Goal: Task Accomplishment & Management: Use online tool/utility

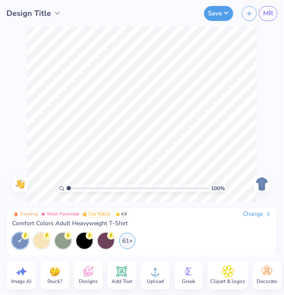
click at [274, 275] on div "Decorate" at bounding box center [267, 275] width 29 height 29
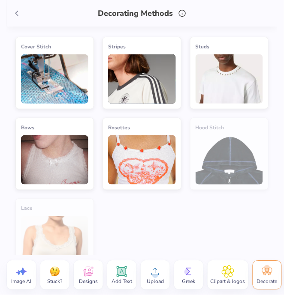
click at [11, 15] on span at bounding box center [16, 13] width 13 height 13
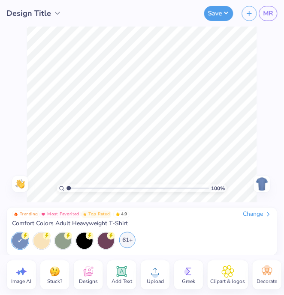
click at [130, 242] on div "61+" at bounding box center [127, 240] width 16 height 16
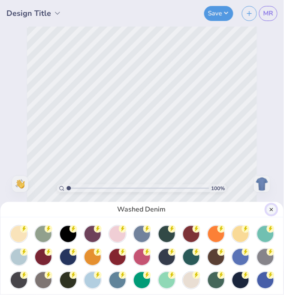
click at [273, 210] on button "Close" at bounding box center [271, 210] width 10 height 10
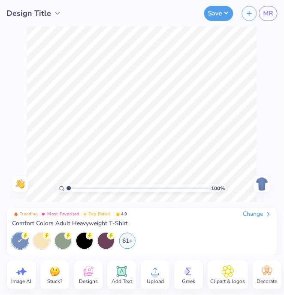
click at [263, 214] on div "Change" at bounding box center [257, 215] width 29 height 8
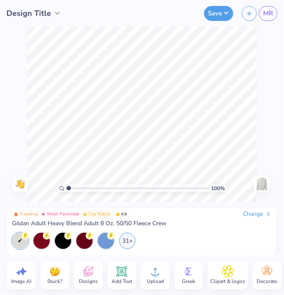
click at [232, 274] on icon at bounding box center [228, 272] width 12 height 13
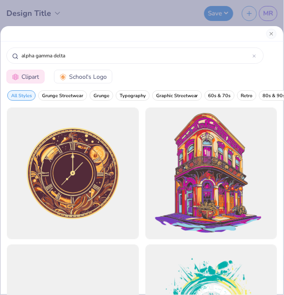
type input "alpha gamma delta"
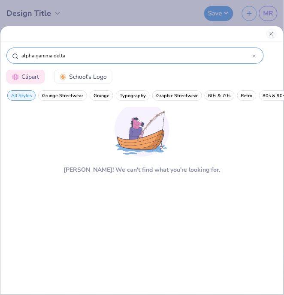
click at [256, 55] on icon at bounding box center [254, 55] width 3 height 3
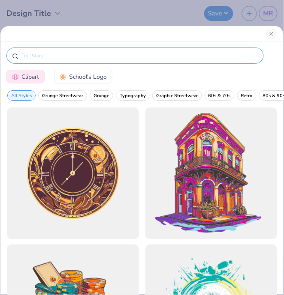
click at [278, 39] on div at bounding box center [141, 33] width 283 height 15
click at [274, 34] on button "Close" at bounding box center [271, 34] width 10 height 10
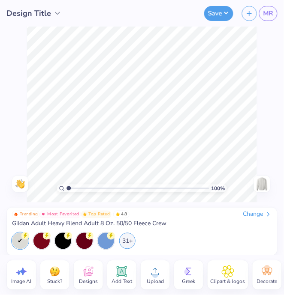
click at [197, 267] on div "Greek" at bounding box center [188, 275] width 29 height 29
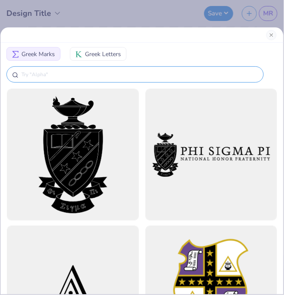
click at [115, 71] on input "text" at bounding box center [140, 74] width 238 height 9
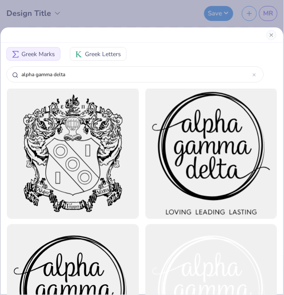
scroll to position [959, 0]
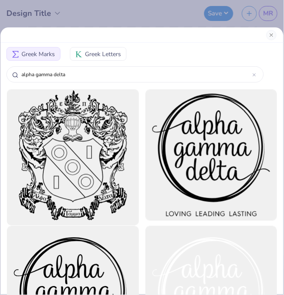
type input "alpha gamma delta"
click at [84, 179] on div at bounding box center [72, 155] width 145 height 145
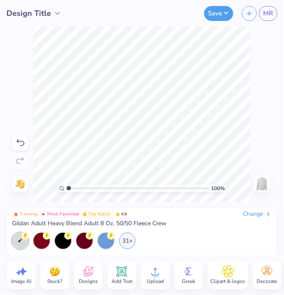
click at [127, 270] on icon at bounding box center [121, 272] width 13 height 13
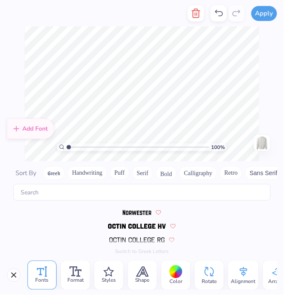
scroll to position [2979, 0]
click at [146, 226] on img at bounding box center [137, 225] width 58 height 5
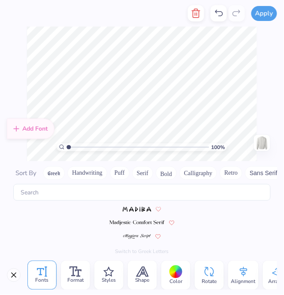
scroll to position [2664, 0]
type textarea "ALPHA GAMMA DELTA"
click at [137, 225] on img at bounding box center [137, 225] width 56 height 5
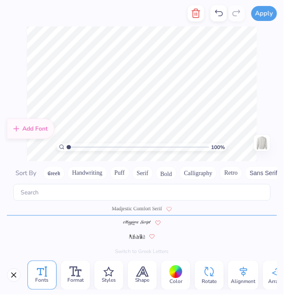
scroll to position [2680, 0]
click at [11, 276] on button "Close" at bounding box center [14, 276] width 14 height 14
click at [172, 269] on div at bounding box center [175, 272] width 13 height 13
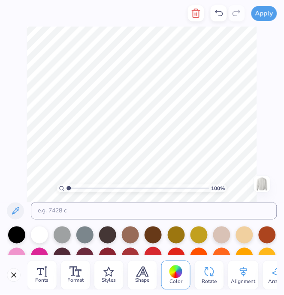
click at [150, 252] on div at bounding box center [153, 255] width 17 height 17
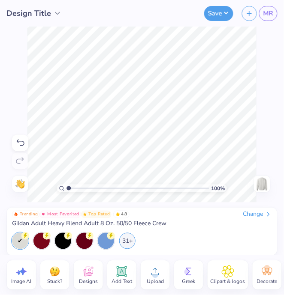
click at [125, 273] on icon at bounding box center [122, 272] width 8 height 8
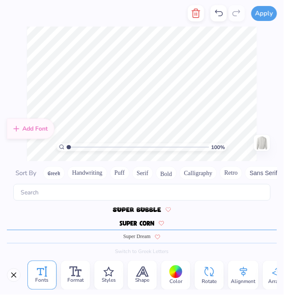
scroll to position [3721, 0]
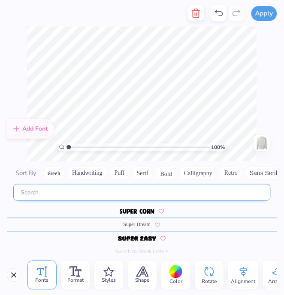
click at [113, 190] on input "text" at bounding box center [141, 192] width 257 height 17
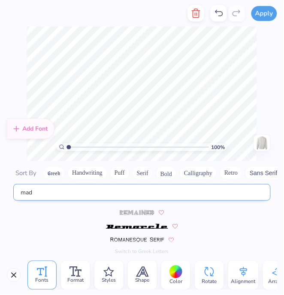
scroll to position [0, 0]
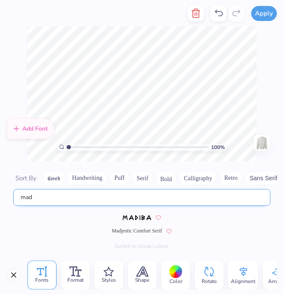
type input "mad"
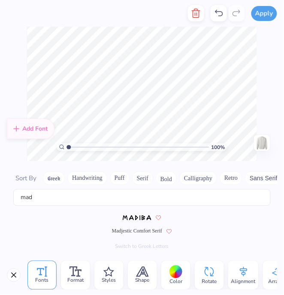
click at [143, 231] on span "Madjestic Comfort Serif" at bounding box center [137, 232] width 50 height 8
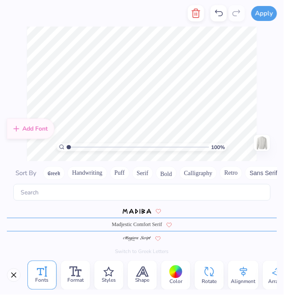
scroll to position [12, 25]
type textarea "[GEOGRAPHIC_DATA], [GEOGRAPHIC_DATA]"
click at [175, 271] on div at bounding box center [175, 272] width 13 height 13
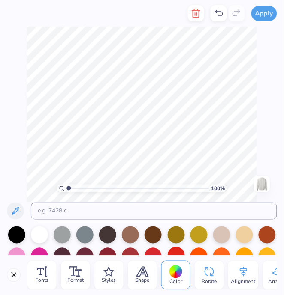
click at [172, 253] on div at bounding box center [176, 255] width 17 height 17
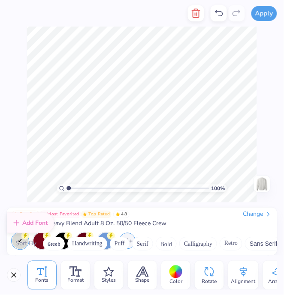
scroll to position [2680, 0]
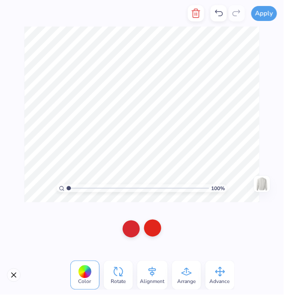
click at [152, 231] on div at bounding box center [152, 228] width 17 height 17
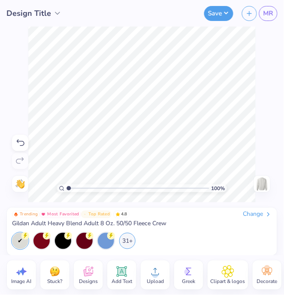
click at [264, 275] on icon at bounding box center [267, 272] width 13 height 13
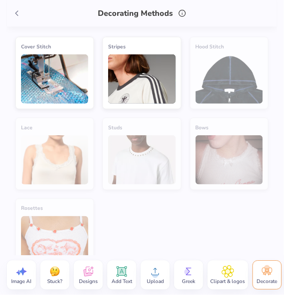
click at [20, 13] on icon at bounding box center [16, 13] width 9 height 9
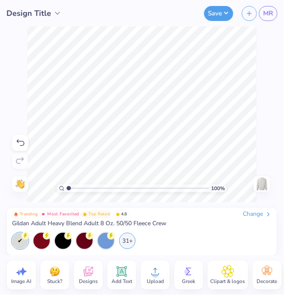
click at [231, 268] on icon at bounding box center [228, 272] width 12 height 13
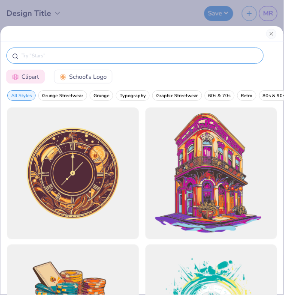
click at [127, 50] on div at bounding box center [134, 56] width 257 height 16
click at [122, 59] on input "text" at bounding box center [140, 55] width 238 height 9
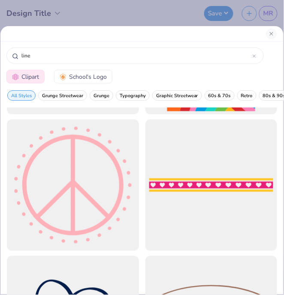
scroll to position [128, 0]
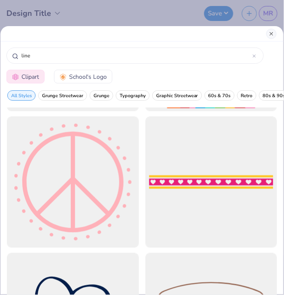
type input "line"
click at [271, 33] on button "Close" at bounding box center [271, 34] width 10 height 10
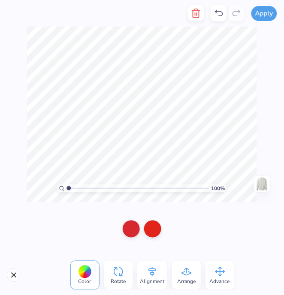
click at [89, 274] on div at bounding box center [84, 272] width 13 height 13
click at [86, 274] on div at bounding box center [84, 272] width 13 height 13
click at [128, 231] on div at bounding box center [131, 228] width 17 height 17
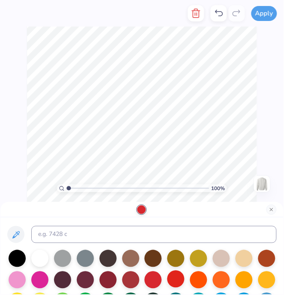
click at [169, 282] on div at bounding box center [175, 279] width 17 height 17
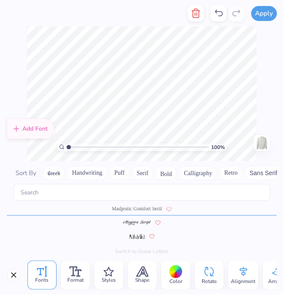
scroll to position [2680, 0]
click at [173, 279] on span "Color" at bounding box center [175, 282] width 13 height 7
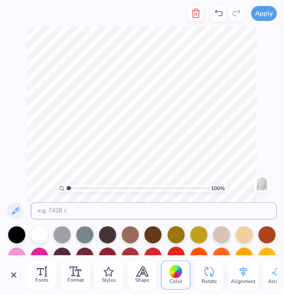
click at [173, 250] on div at bounding box center [176, 255] width 17 height 17
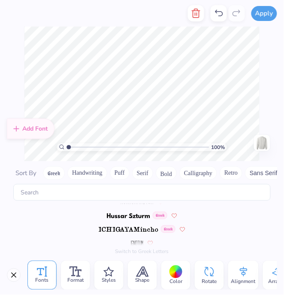
scroll to position [2178, 0]
click at [175, 274] on div at bounding box center [175, 272] width 13 height 13
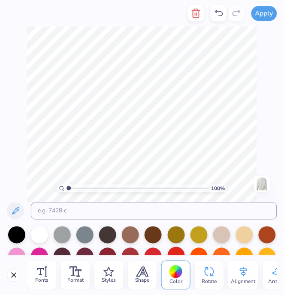
click at [176, 252] on div at bounding box center [176, 255] width 17 height 17
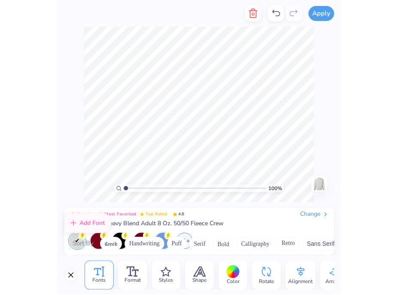
scroll to position [2680, 0]
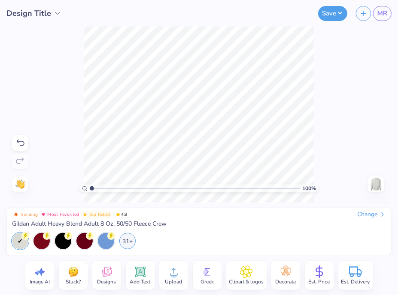
click at [108, 278] on icon at bounding box center [106, 272] width 13 height 13
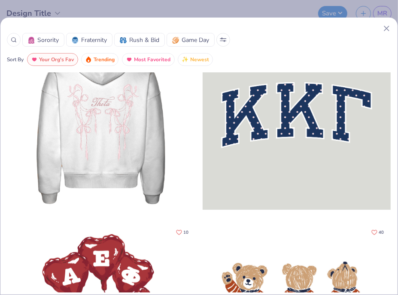
scroll to position [0, 0]
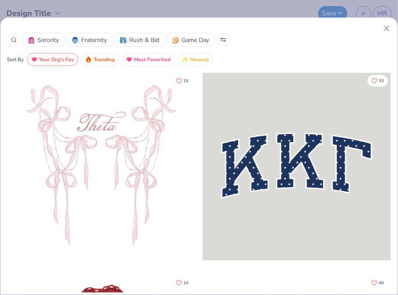
click at [17, 35] on div at bounding box center [14, 40] width 14 height 14
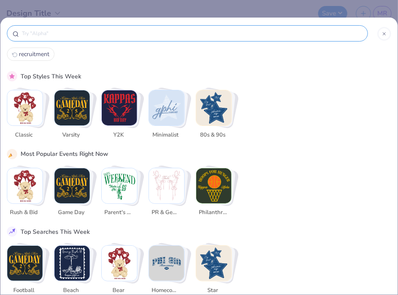
click at [112, 37] on input "text" at bounding box center [191, 33] width 341 height 9
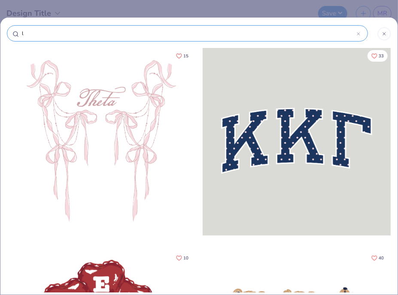
type input "li"
type input "lin"
type input "line"
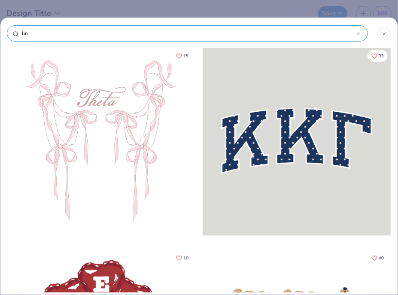
type input "line"
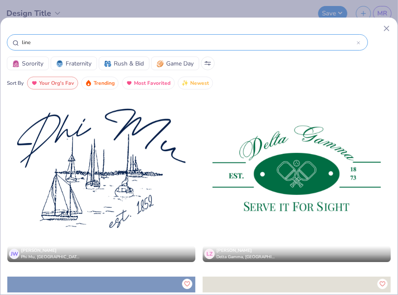
scroll to position [1226, 0]
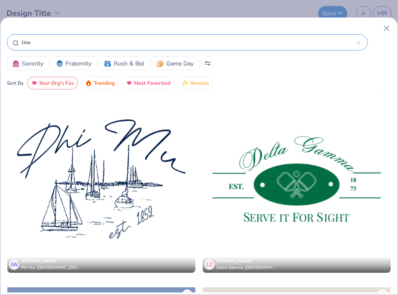
click at [245, 193] on div at bounding box center [296, 179] width 188 height 188
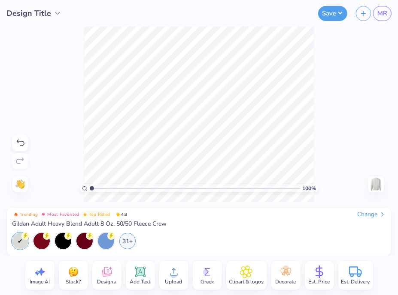
click at [141, 277] on icon at bounding box center [140, 272] width 13 height 13
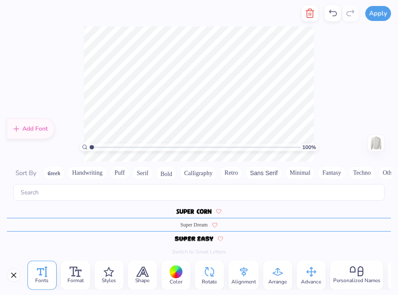
scroll to position [12, 8]
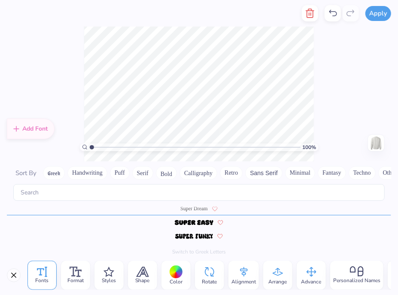
type textarea "----------"
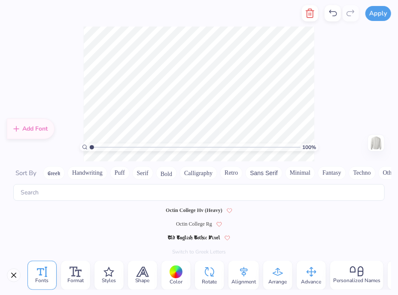
scroll to position [3006, 0]
click at [81, 173] on button "Handwriting" at bounding box center [87, 173] width 40 height 14
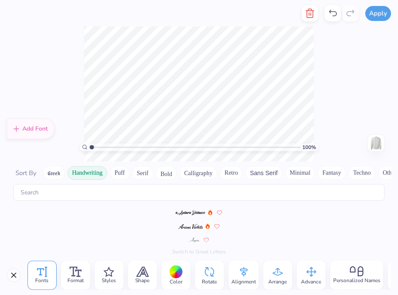
click at [170, 173] on button "Bold" at bounding box center [166, 173] width 21 height 14
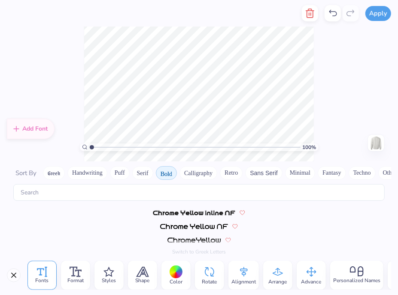
click at [196, 244] on span at bounding box center [194, 240] width 54 height 8
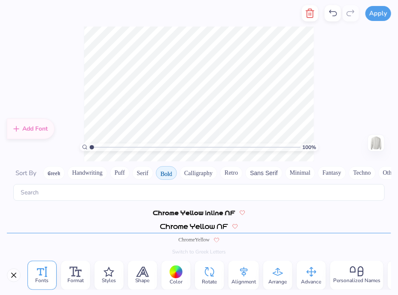
type textarea "-"
click at [283, 97] on div "100 % Need help? Chat with us. Back" at bounding box center [199, 94] width 398 height 135
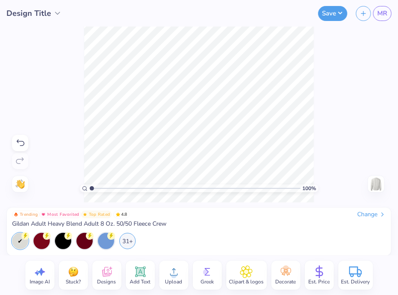
click at [255, 274] on div "Clipart & logos" at bounding box center [246, 275] width 41 height 29
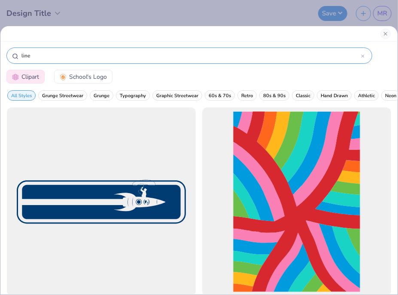
click at [130, 54] on input "line" at bounding box center [191, 55] width 340 height 9
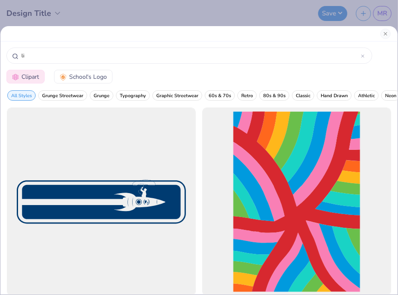
type input "l"
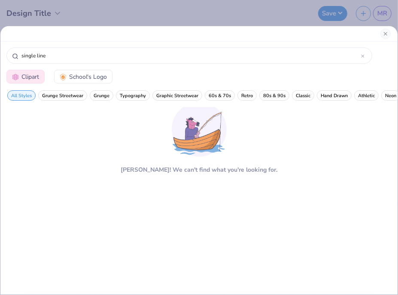
type input "single line"
click at [283, 27] on div at bounding box center [198, 33] width 397 height 15
click at [283, 31] on button "Close" at bounding box center [385, 34] width 10 height 10
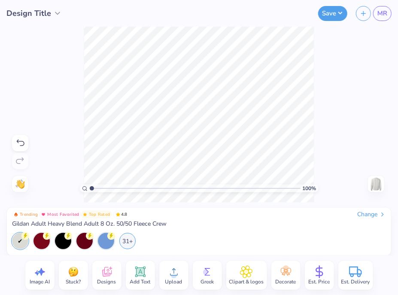
click at [39, 280] on span "Image AI" at bounding box center [40, 282] width 20 height 7
select select "4"
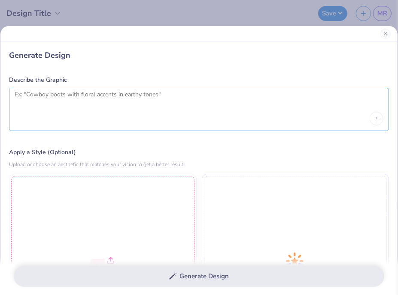
click at [64, 107] on textarea at bounding box center [199, 101] width 368 height 21
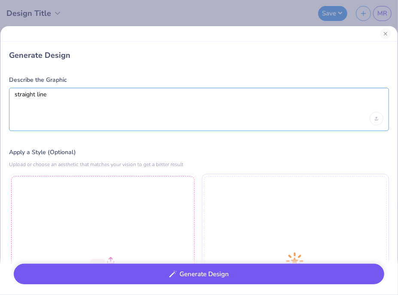
type textarea "straight line"
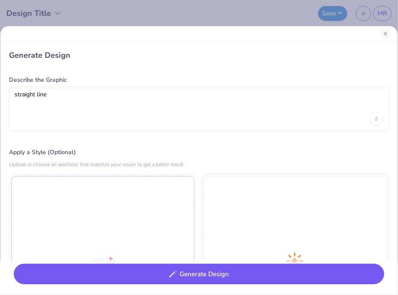
click at [93, 275] on button "Generate Design" at bounding box center [199, 274] width 370 height 21
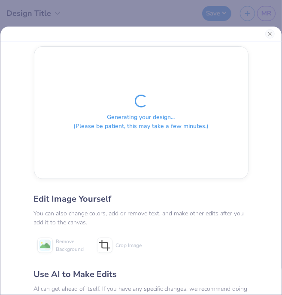
scroll to position [0, 0]
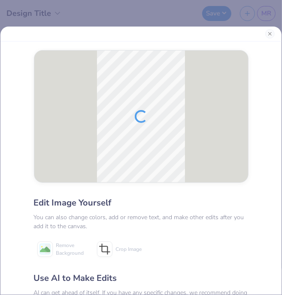
click at [127, 125] on div at bounding box center [141, 117] width 214 height 132
click at [131, 122] on div at bounding box center [141, 117] width 214 height 132
drag, startPoint x: 131, startPoint y: 122, endPoint x: 162, endPoint y: 94, distance: 41.3
click at [162, 95] on div at bounding box center [141, 117] width 214 height 132
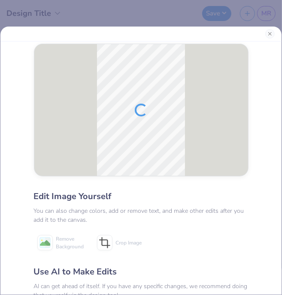
scroll to position [6, 0]
click at [60, 242] on span "Remove Background" at bounding box center [70, 243] width 28 height 15
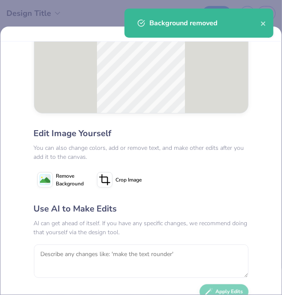
scroll to position [71, 0]
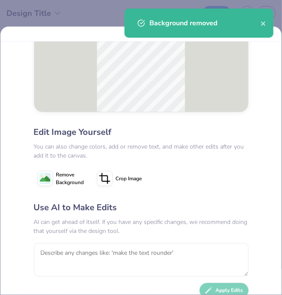
click at [107, 184] on icon at bounding box center [104, 180] width 8 height 8
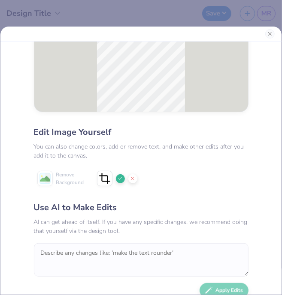
scroll to position [108, 0]
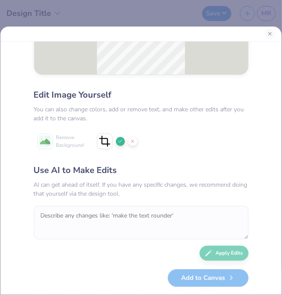
click at [202, 280] on div "Add to Canvas" at bounding box center [141, 279] width 214 height 18
click at [121, 142] on polyline at bounding box center [119, 141] width 3 height 3
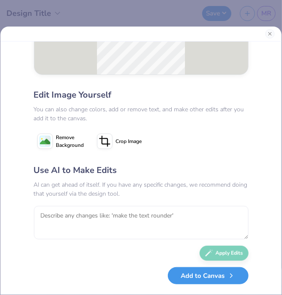
click at [208, 285] on div "Add to Canvas" at bounding box center [141, 279] width 214 height 18
click at [208, 282] on button "Add to Canvas" at bounding box center [208, 277] width 81 height 18
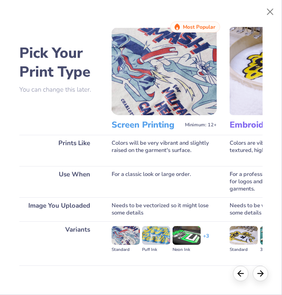
scroll to position [66, 0]
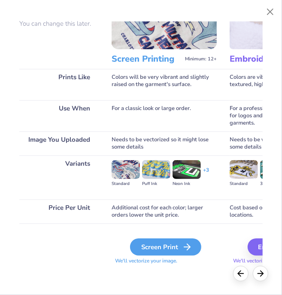
click at [147, 253] on div "Screen Print" at bounding box center [165, 247] width 71 height 17
click at [150, 249] on div "Screen Print" at bounding box center [165, 247] width 71 height 17
click at [167, 249] on div "Screen Print" at bounding box center [165, 247] width 71 height 17
click at [171, 242] on div "Screen Print" at bounding box center [165, 247] width 71 height 17
click at [268, 14] on button "Close" at bounding box center [270, 12] width 16 height 16
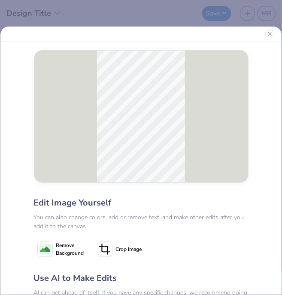
scroll to position [108, 0]
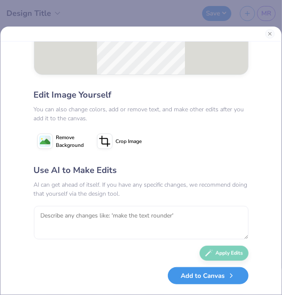
click at [187, 277] on button "Add to Canvas" at bounding box center [208, 277] width 81 height 18
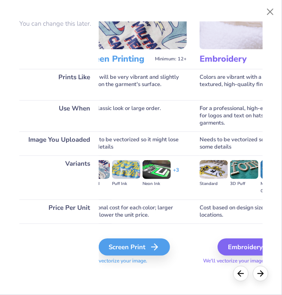
scroll to position [66, 6]
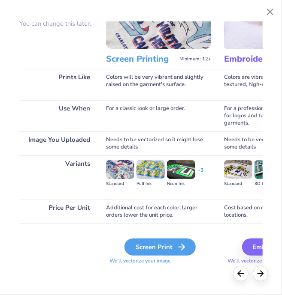
click at [176, 251] on icon at bounding box center [181, 247] width 10 height 10
click at [189, 248] on div "Screen Print" at bounding box center [159, 247] width 71 height 17
click at [265, 9] on button "Close" at bounding box center [270, 12] width 16 height 16
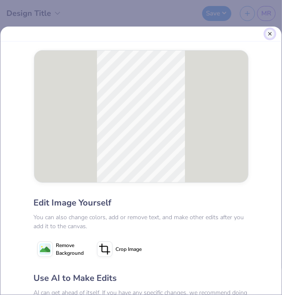
click at [268, 33] on button "Close" at bounding box center [269, 33] width 9 height 9
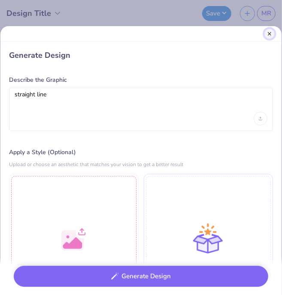
click at [268, 36] on button "Close" at bounding box center [269, 34] width 10 height 10
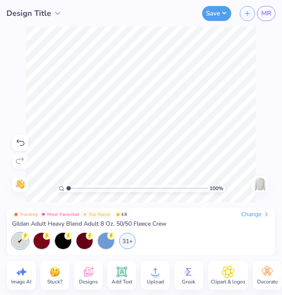
click at [232, 275] on icon at bounding box center [228, 272] width 12 height 13
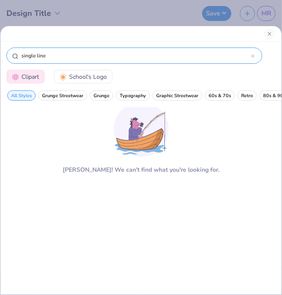
click at [255, 58] on div "single line" at bounding box center [134, 56] width 256 height 16
click at [255, 57] on div "single line" at bounding box center [134, 56] width 256 height 16
click at [250, 56] on input "single line" at bounding box center [136, 55] width 230 height 9
click at [253, 56] on icon at bounding box center [252, 55] width 3 height 3
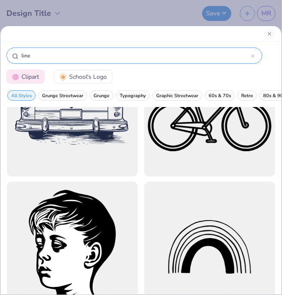
scroll to position [3947, 0]
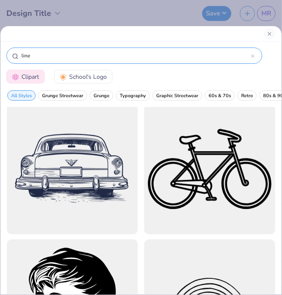
drag, startPoint x: 31, startPoint y: 50, endPoint x: 39, endPoint y: 52, distance: 8.5
click at [39, 52] on div "line" at bounding box center [134, 56] width 256 height 16
drag, startPoint x: 39, startPoint y: 55, endPoint x: 12, endPoint y: 54, distance: 27.1
click at [12, 54] on div "line" at bounding box center [134, 56] width 256 height 16
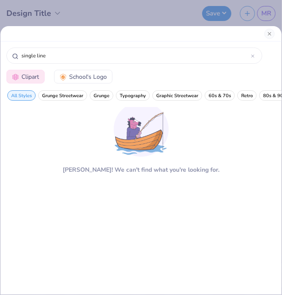
click at [116, 133] on img at bounding box center [141, 129] width 55 height 55
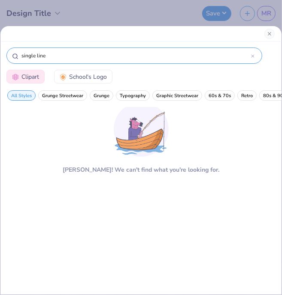
click at [54, 59] on input "single line" at bounding box center [136, 55] width 230 height 9
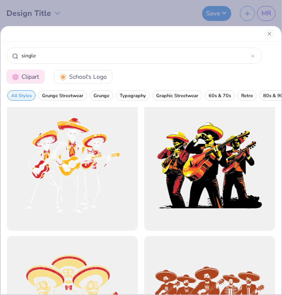
scroll to position [2123, 0]
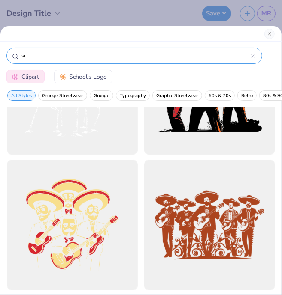
type input "s"
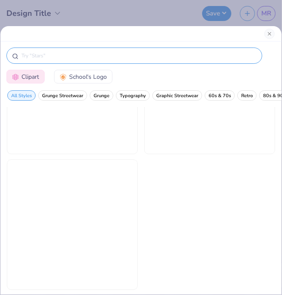
scroll to position [899, 0]
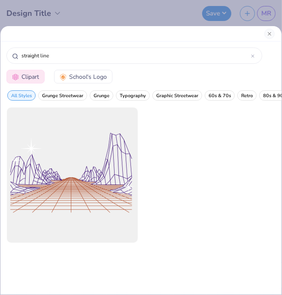
type input "straight line"
click at [92, 196] on div at bounding box center [72, 173] width 144 height 144
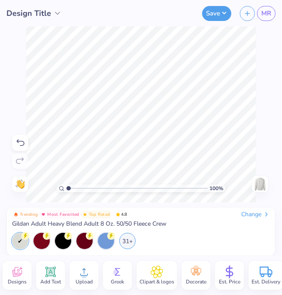
scroll to position [0, 80]
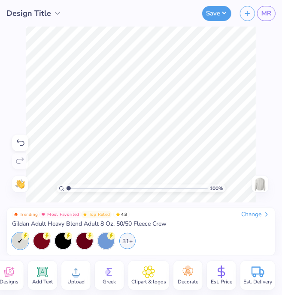
click at [188, 269] on icon at bounding box center [188, 272] width 10 height 8
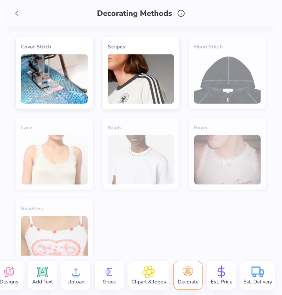
click at [22, 20] on div "Decorating Methods" at bounding box center [141, 13] width 268 height 27
click at [13, 10] on icon at bounding box center [16, 13] width 9 height 9
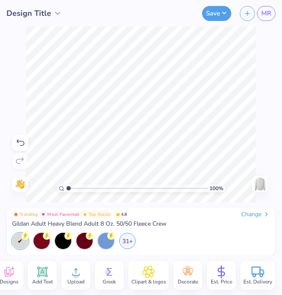
click at [196, 245] on div "31+" at bounding box center [141, 241] width 258 height 16
click at [85, 277] on div "Upload" at bounding box center [75, 275] width 29 height 29
click at [80, 268] on icon at bounding box center [75, 272] width 13 height 13
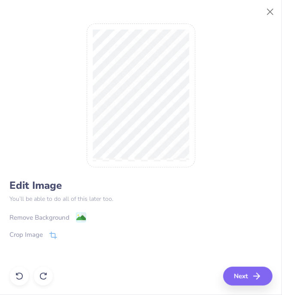
click at [65, 216] on div "Remove Background" at bounding box center [40, 218] width 60 height 10
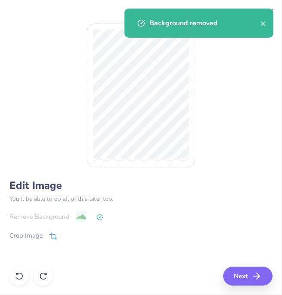
click at [36, 237] on div "Crop Image" at bounding box center [26, 236] width 33 height 10
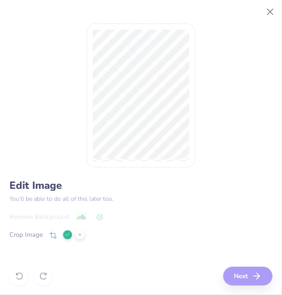
click at [65, 234] on icon at bounding box center [67, 234] width 5 height 5
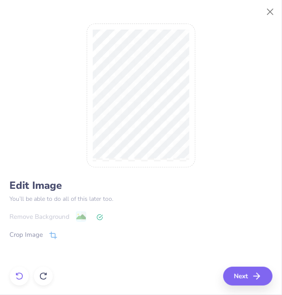
click at [21, 276] on icon at bounding box center [19, 276] width 9 height 9
click at [36, 234] on div "Crop Image" at bounding box center [26, 236] width 33 height 10
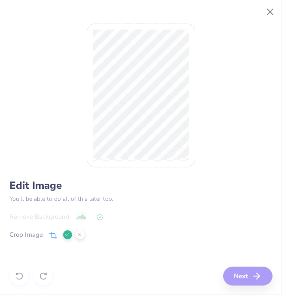
click at [66, 235] on icon at bounding box center [67, 234] width 5 height 5
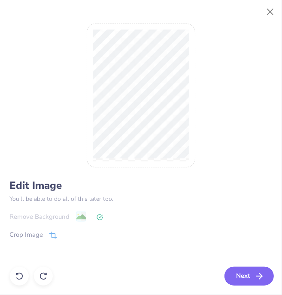
click at [263, 273] on icon "button" at bounding box center [259, 276] width 10 height 10
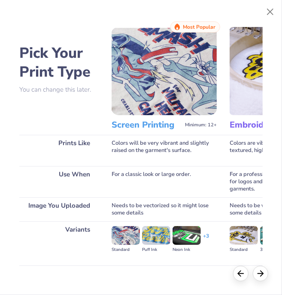
scroll to position [66, 0]
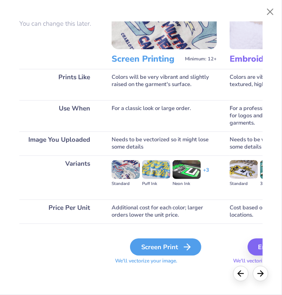
click at [166, 251] on div "Screen Print" at bounding box center [165, 247] width 71 height 17
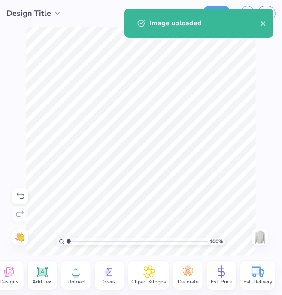
scroll to position [0, 0]
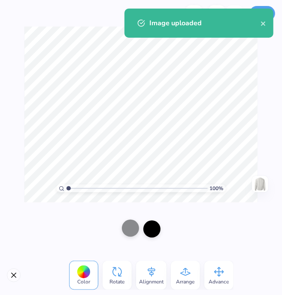
click at [131, 231] on div at bounding box center [130, 228] width 17 height 17
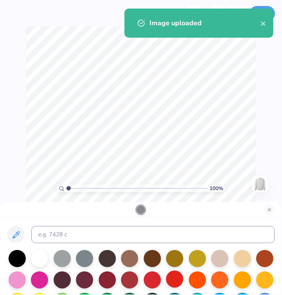
click at [178, 279] on div at bounding box center [174, 279] width 17 height 17
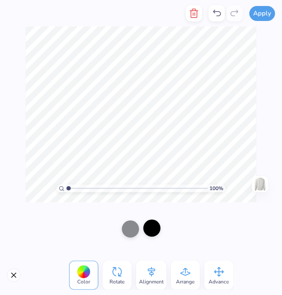
click at [153, 229] on div at bounding box center [151, 228] width 17 height 17
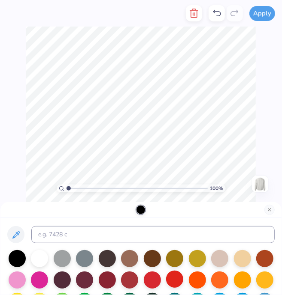
click at [172, 282] on div at bounding box center [174, 279] width 17 height 17
click at [171, 281] on div at bounding box center [174, 279] width 17 height 17
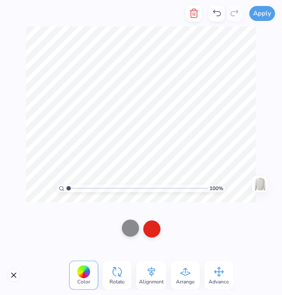
click at [127, 230] on div at bounding box center [130, 228] width 17 height 17
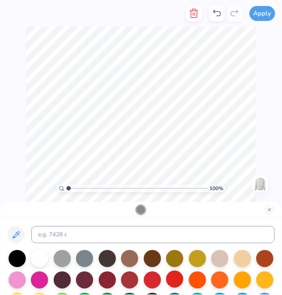
click at [169, 282] on div at bounding box center [174, 279] width 17 height 17
click at [171, 278] on div at bounding box center [174, 279] width 17 height 17
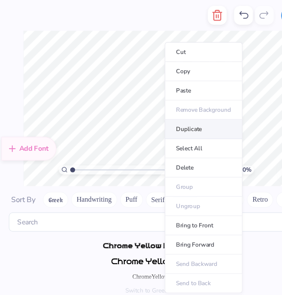
click at [169, 115] on li "Duplicate" at bounding box center [181, 112] width 67 height 17
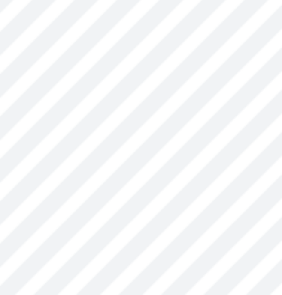
scroll to position [12, 15]
type textarea "A L U M N A"
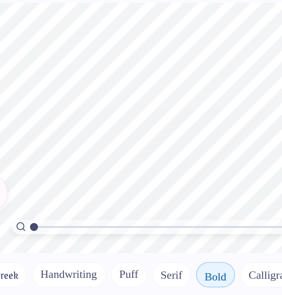
scroll to position [12, 42]
type textarea "A"
type textarea "!"
type textarea "19"
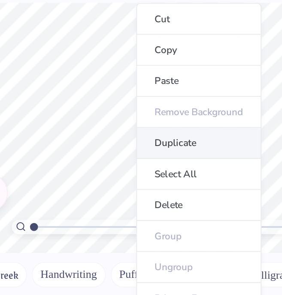
scroll to position [0, 0]
click at [146, 105] on li "Duplicate" at bounding box center [157, 102] width 67 height 17
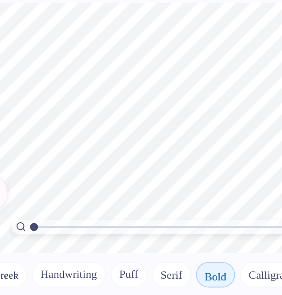
scroll to position [12, 1]
type textarea "04"
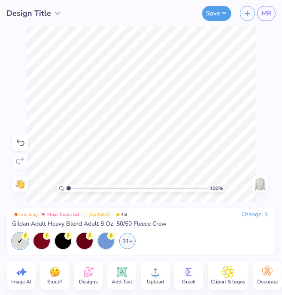
click at [192, 274] on icon at bounding box center [188, 272] width 13 height 13
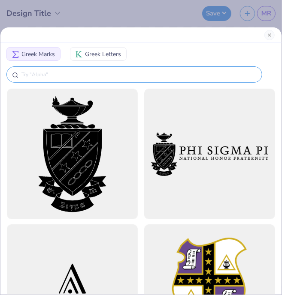
click at [123, 76] on input "text" at bounding box center [139, 74] width 236 height 9
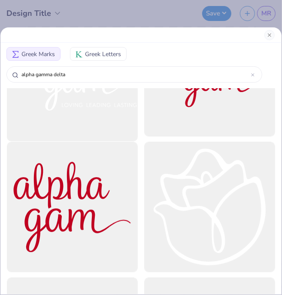
scroll to position [90, 0]
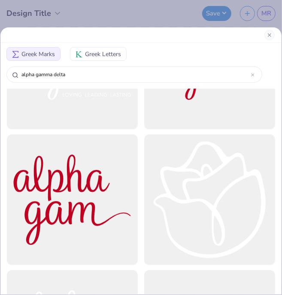
type input "alpha gamma delta"
click at [106, 53] on span "Greek Letters" at bounding box center [103, 54] width 36 height 9
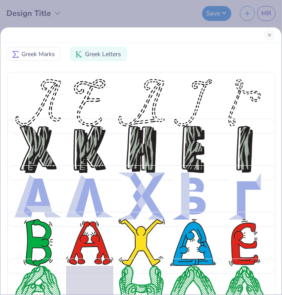
click at [42, 57] on span "Greek Marks" at bounding box center [37, 54] width 33 height 9
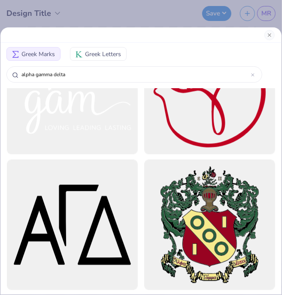
scroll to position [624, 0]
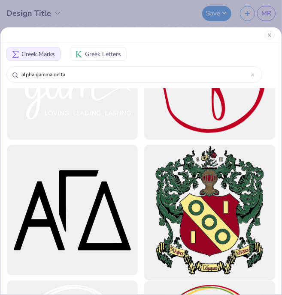
click at [209, 200] on div at bounding box center [210, 211] width 144 height 144
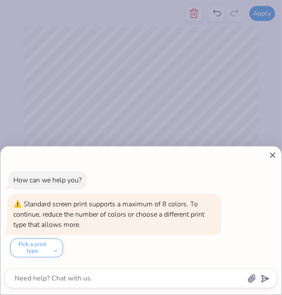
click at [273, 156] on line at bounding box center [272, 155] width 5 height 5
type textarea "x"
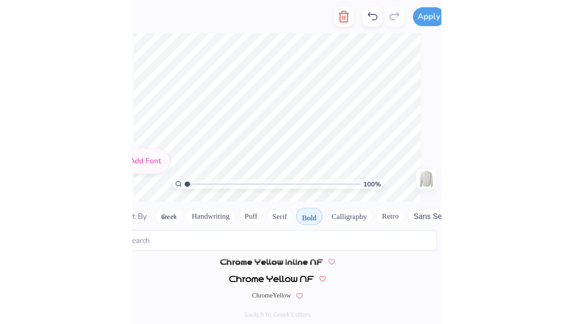
scroll to position [0, 0]
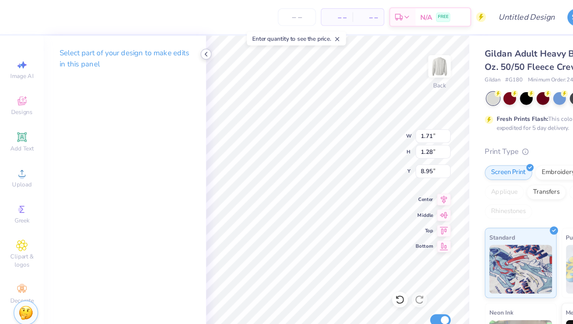
click at [184, 46] on icon at bounding box center [181, 47] width 7 height 7
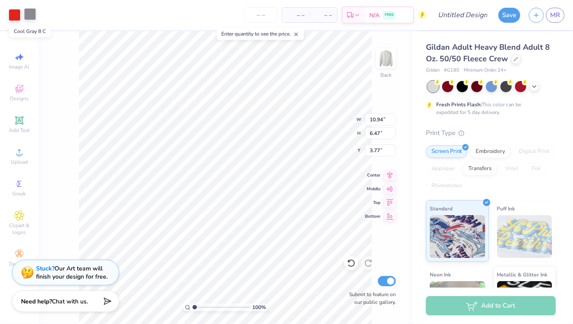
click at [30, 14] on div at bounding box center [30, 14] width 12 height 12
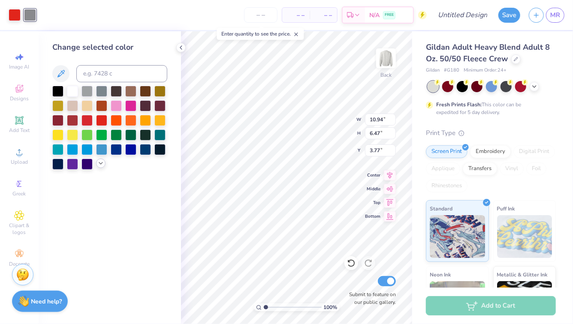
click at [103, 164] on icon at bounding box center [100, 163] width 7 height 7
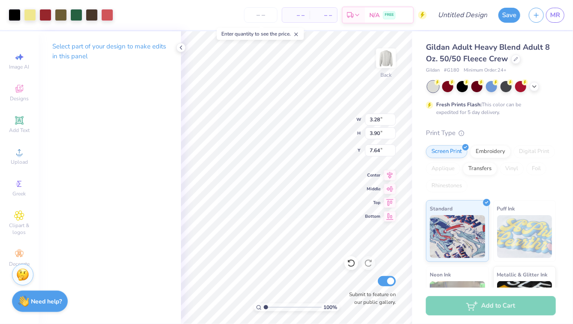
type input "11.87"
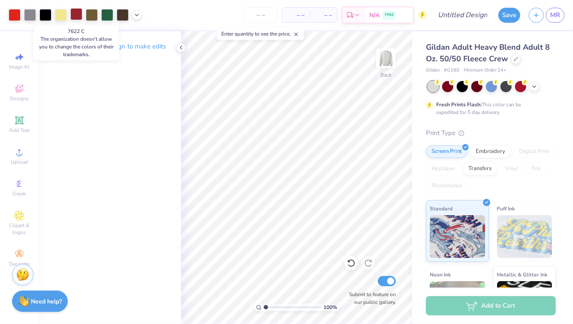
click at [75, 15] on div at bounding box center [76, 14] width 12 height 12
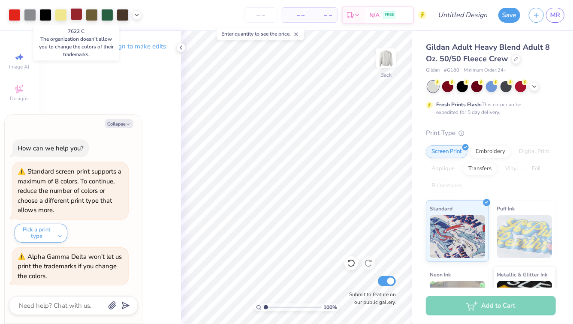
click at [76, 19] on div at bounding box center [76, 14] width 12 height 12
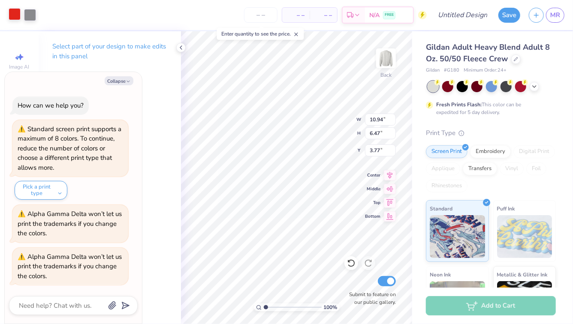
click at [12, 11] on div at bounding box center [15, 14] width 12 height 12
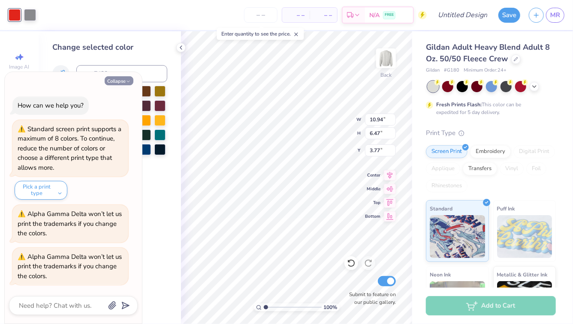
click at [128, 82] on icon "button" at bounding box center [128, 81] width 5 height 5
type textarea "x"
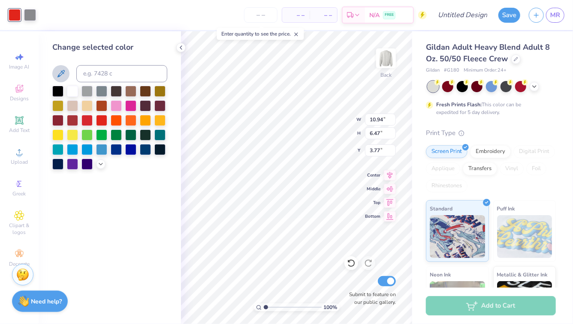
click at [63, 73] on icon at bounding box center [60, 73] width 7 height 7
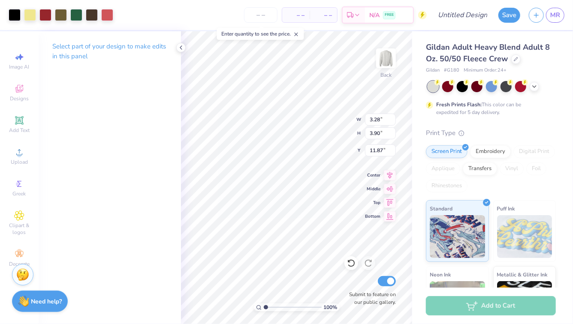
type input "7.64"
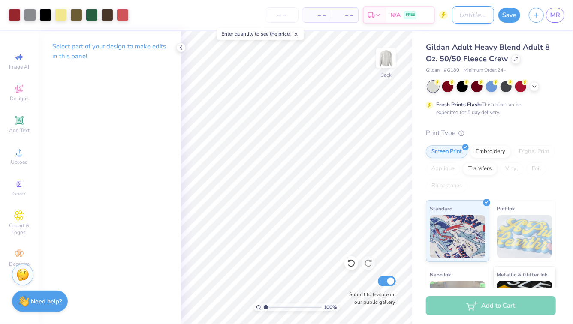
click at [283, 18] on input "Design Title" at bounding box center [473, 14] width 42 height 17
type input "alumni ?"
click at [283, 15] on button "Save" at bounding box center [509, 13] width 22 height 15
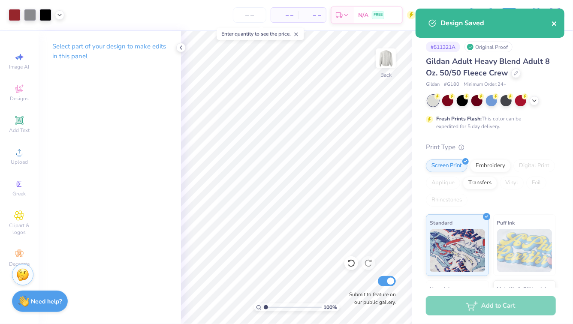
click at [283, 25] on icon "close" at bounding box center [554, 23] width 4 height 4
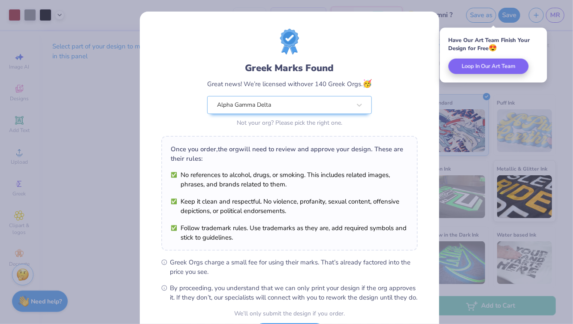
scroll to position [77, 0]
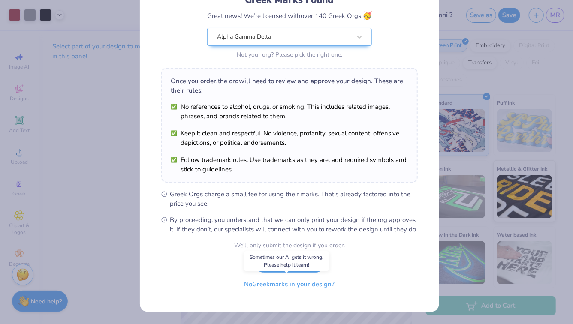
click at [283, 284] on button "No Greek marks in your design?" at bounding box center [289, 285] width 105 height 18
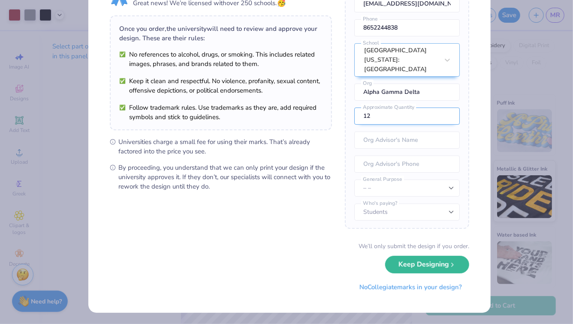
scroll to position [48, 0]
click at [283, 289] on button "No Collegiate marks in your design?" at bounding box center [410, 286] width 117 height 18
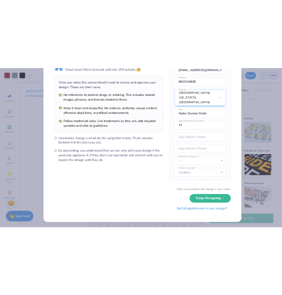
scroll to position [0, 0]
